Goal: Check status

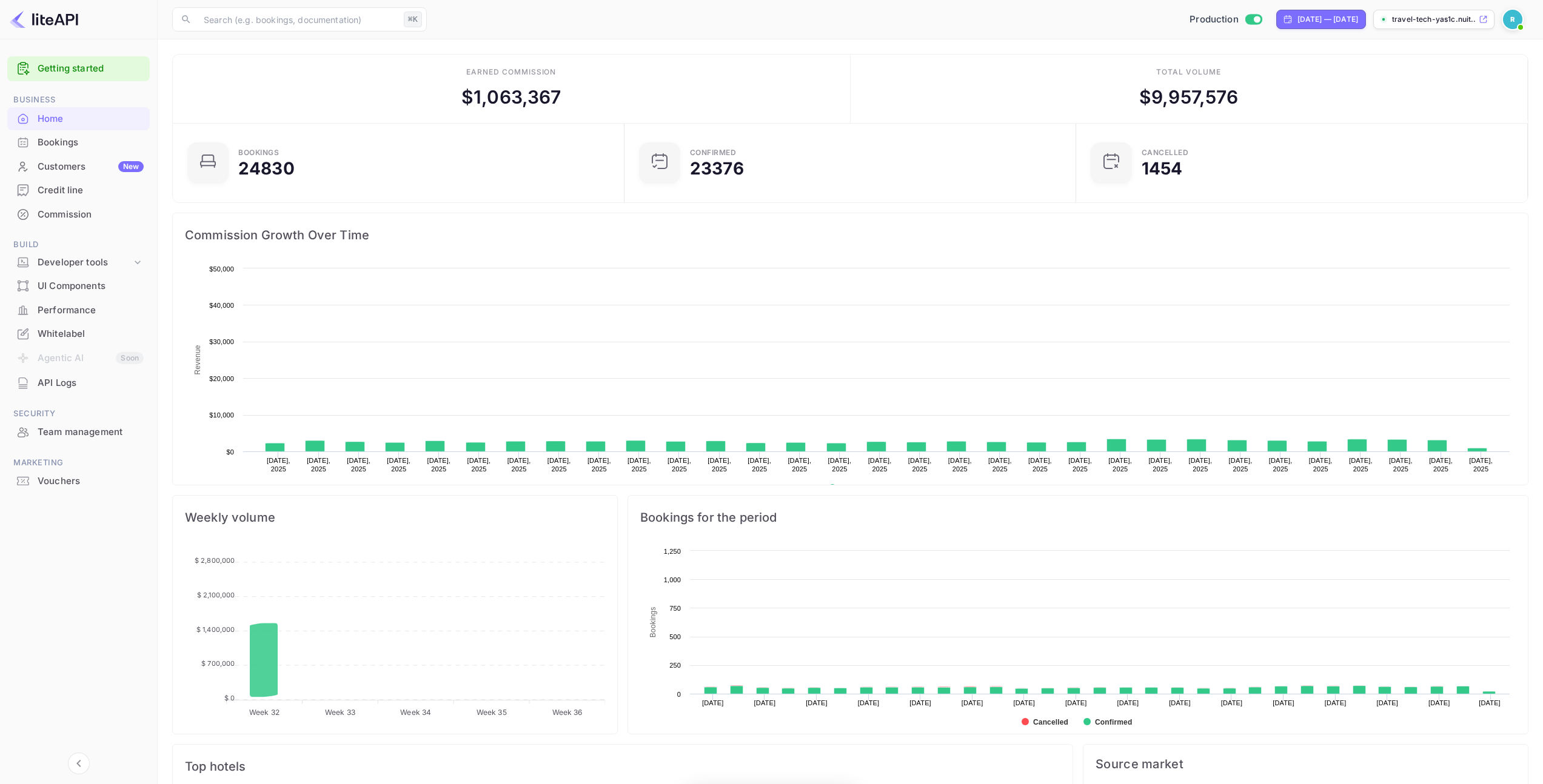
scroll to position [188, 435]
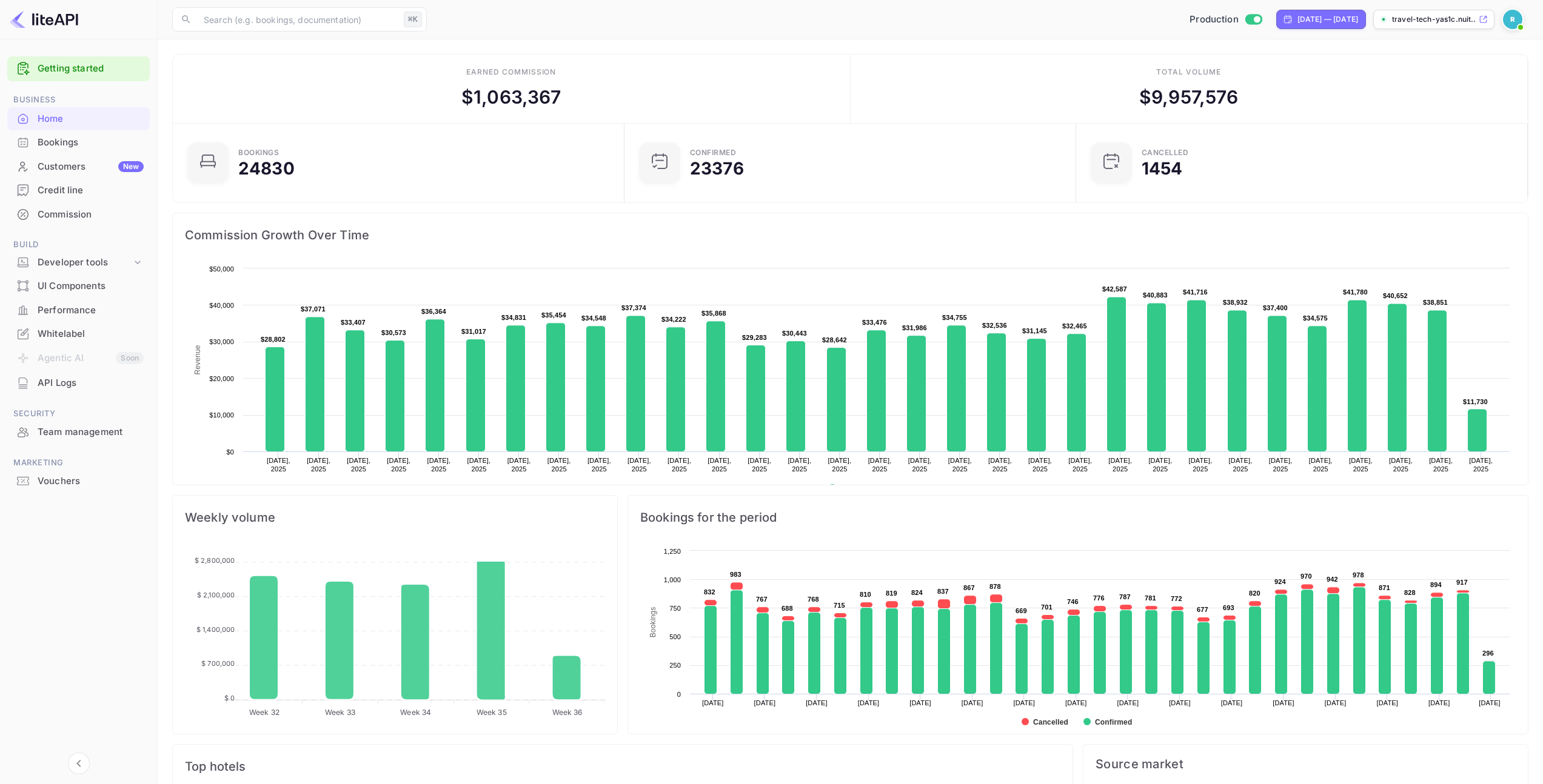
click at [73, 143] on div "Bookings" at bounding box center [91, 143] width 106 height 14
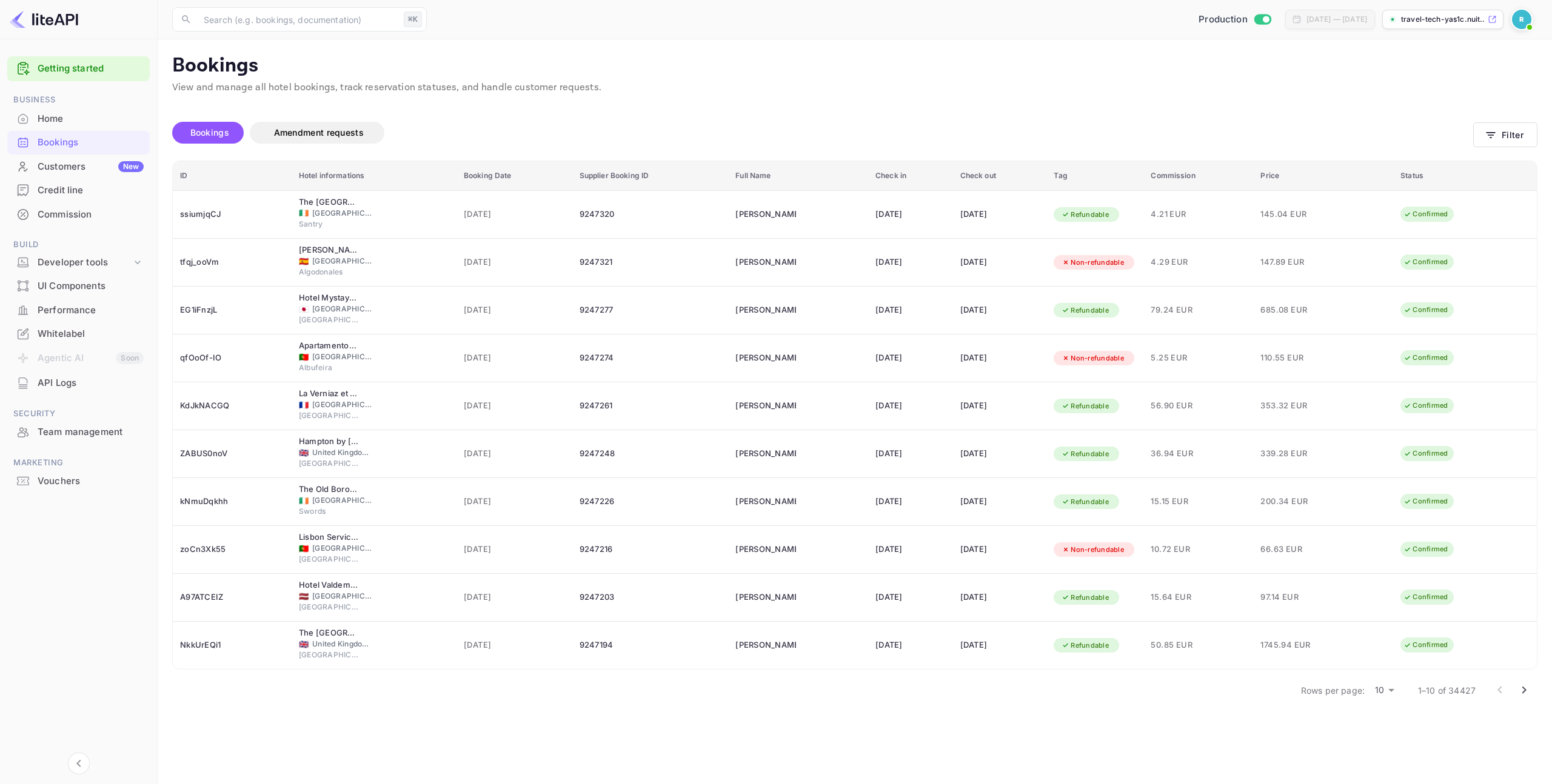
click at [1524, 687] on icon "Go to next page" at bounding box center [1524, 690] width 14 height 14
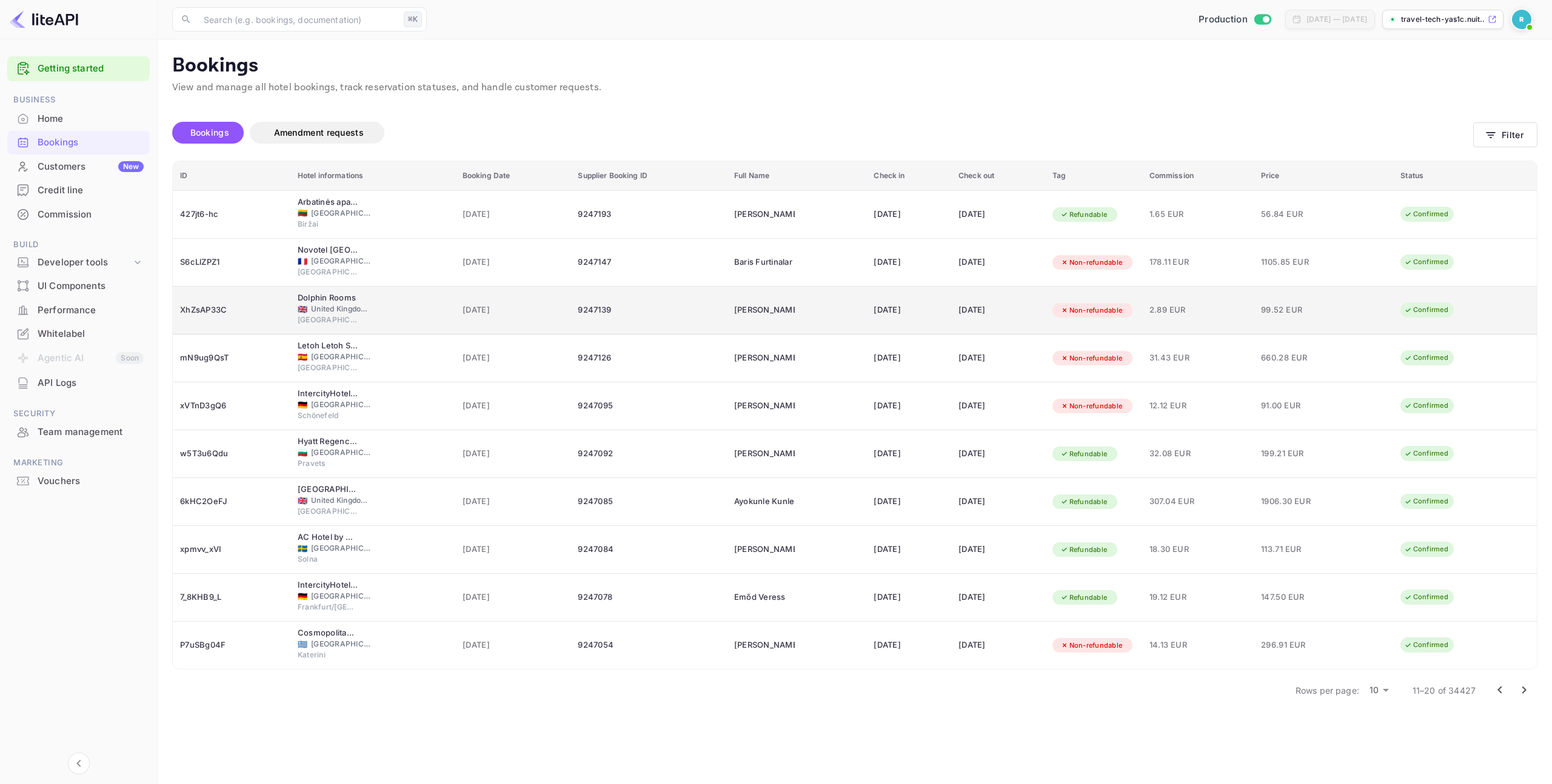
click at [426, 301] on div "Dolphin Rooms 🇬🇧 [GEOGRAPHIC_DATA] and [GEOGRAPHIC_DATA] [GEOGRAPHIC_DATA]" at bounding box center [373, 310] width 151 height 37
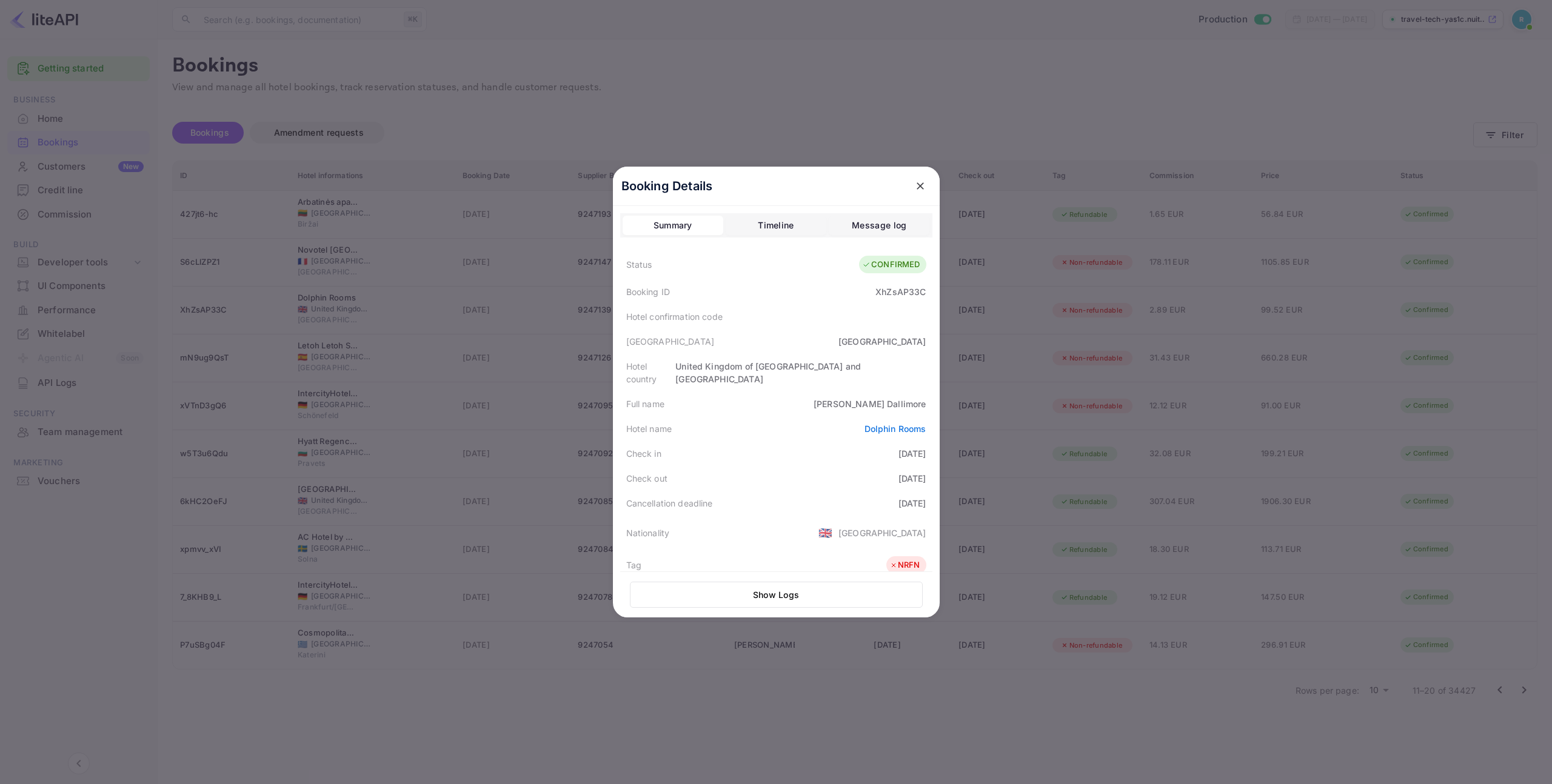
click at [777, 593] on button "Show Logs" at bounding box center [776, 594] width 293 height 26
click at [917, 191] on icon "close" at bounding box center [920, 185] width 12 height 12
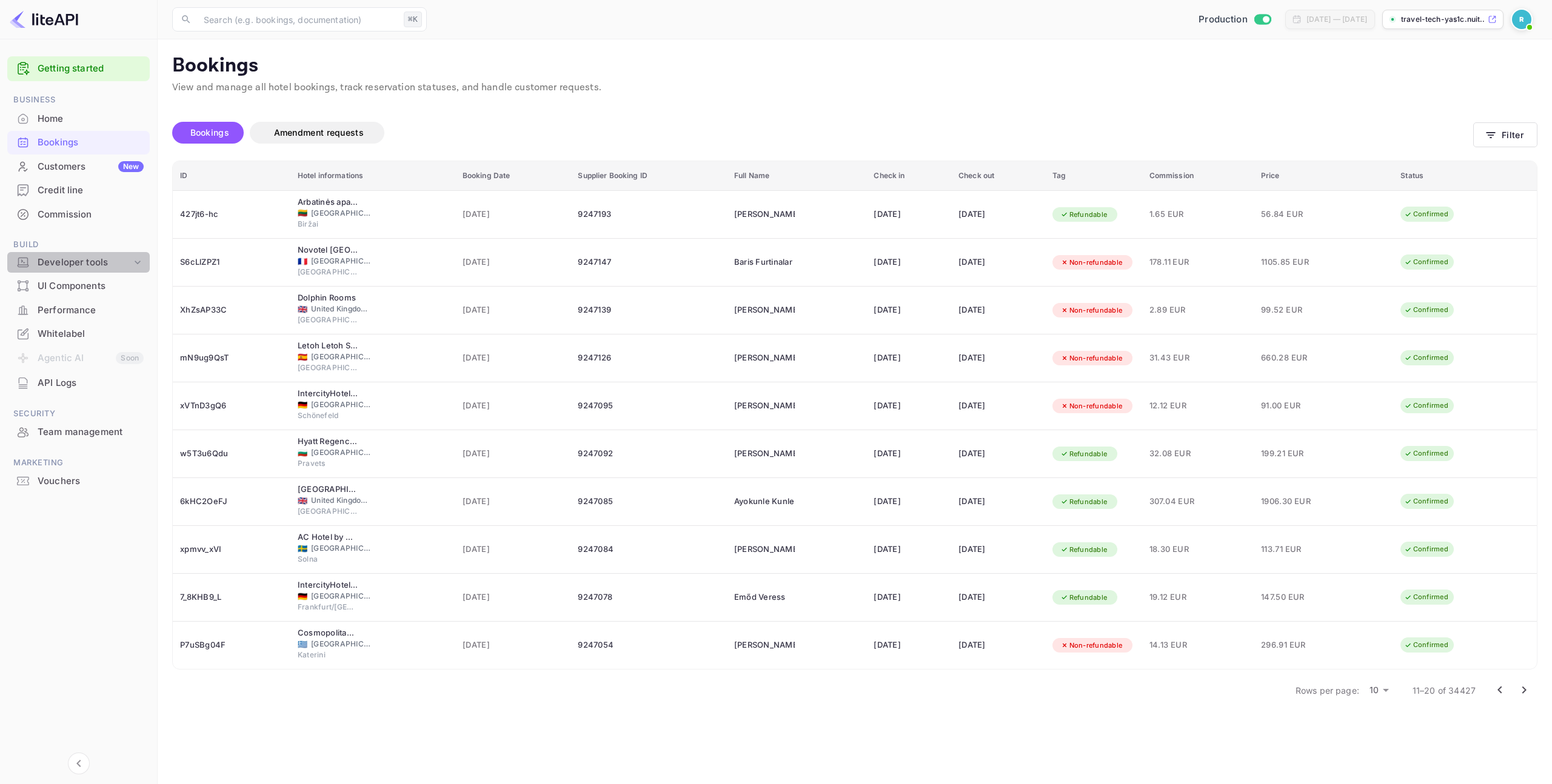
click at [114, 266] on div "Developer tools" at bounding box center [84, 263] width 94 height 14
click at [95, 335] on link "Integrations" at bounding box center [84, 339] width 114 height 13
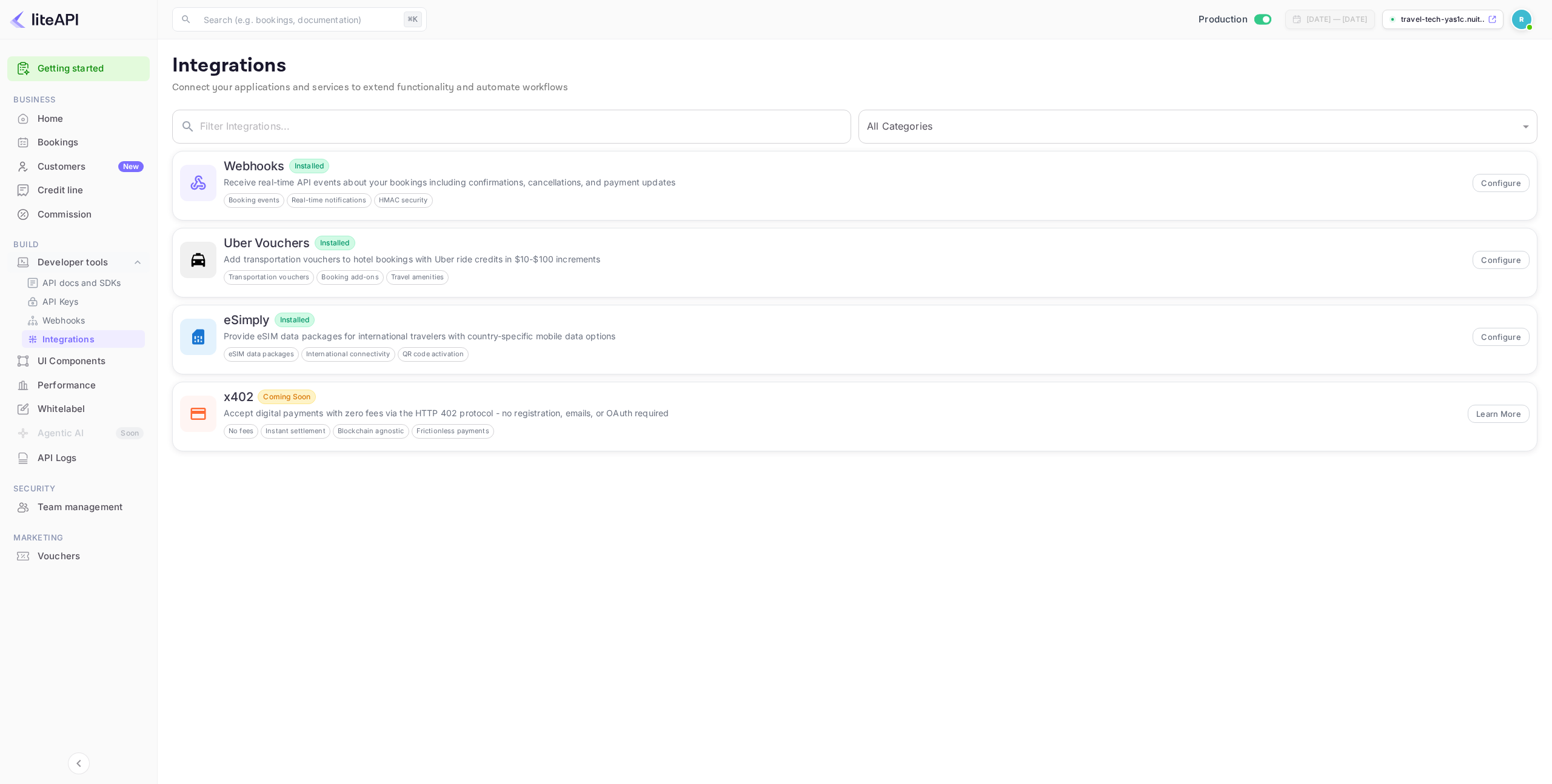
click at [89, 169] on div "Customers New" at bounding box center [91, 167] width 106 height 14
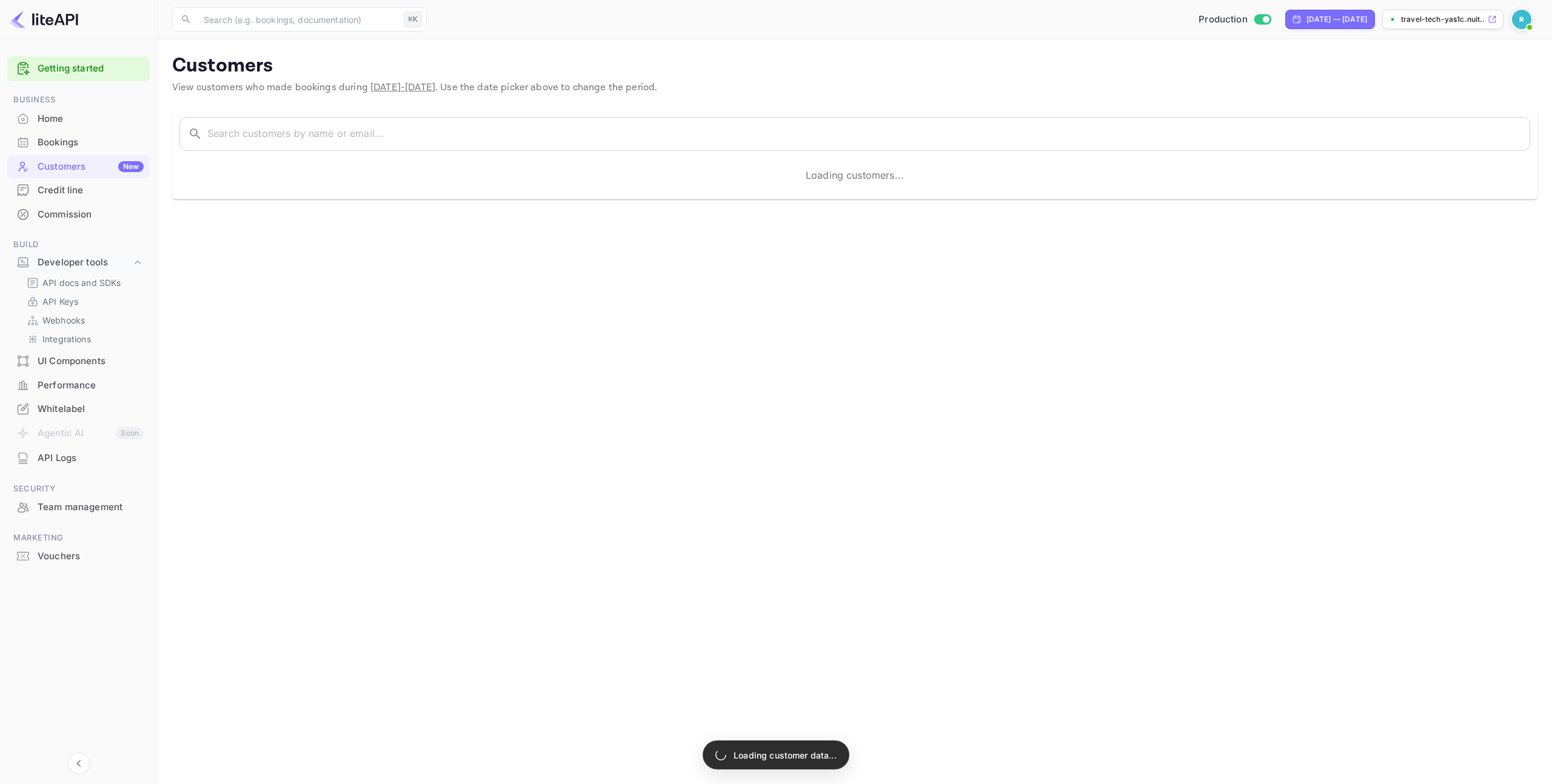
click at [85, 140] on div "Bookings" at bounding box center [91, 143] width 106 height 14
